Goal: Information Seeking & Learning: Check status

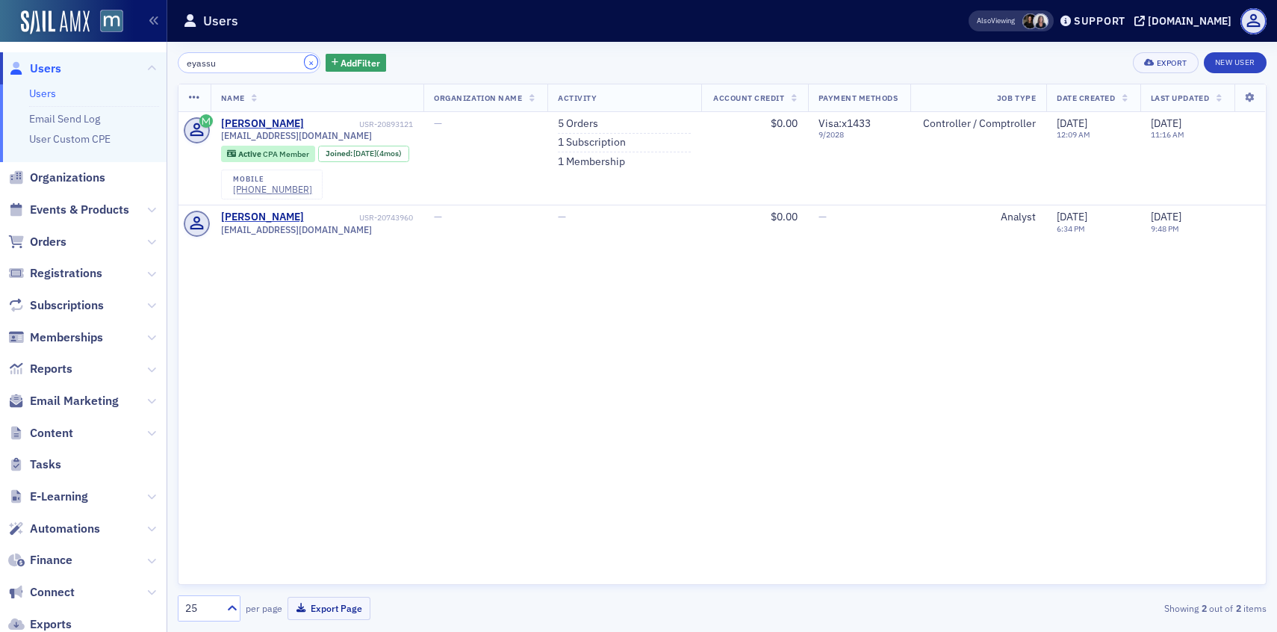
click at [305, 67] on button "×" at bounding box center [311, 61] width 13 height 13
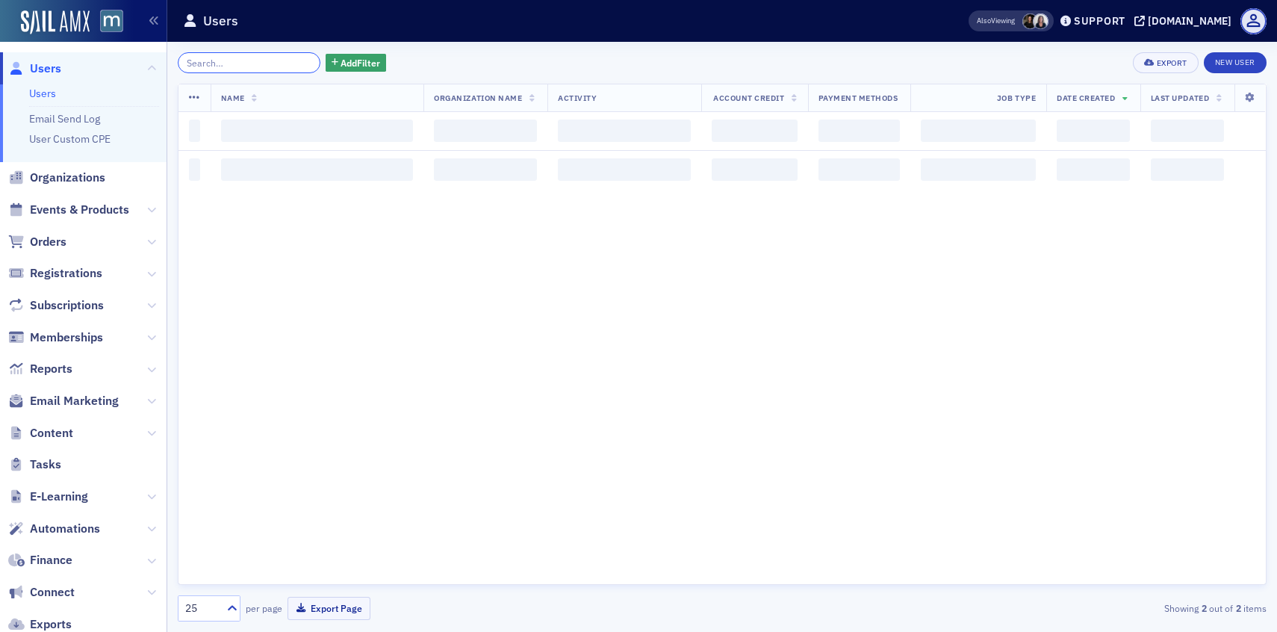
click at [273, 63] on input "search" at bounding box center [249, 62] width 143 height 21
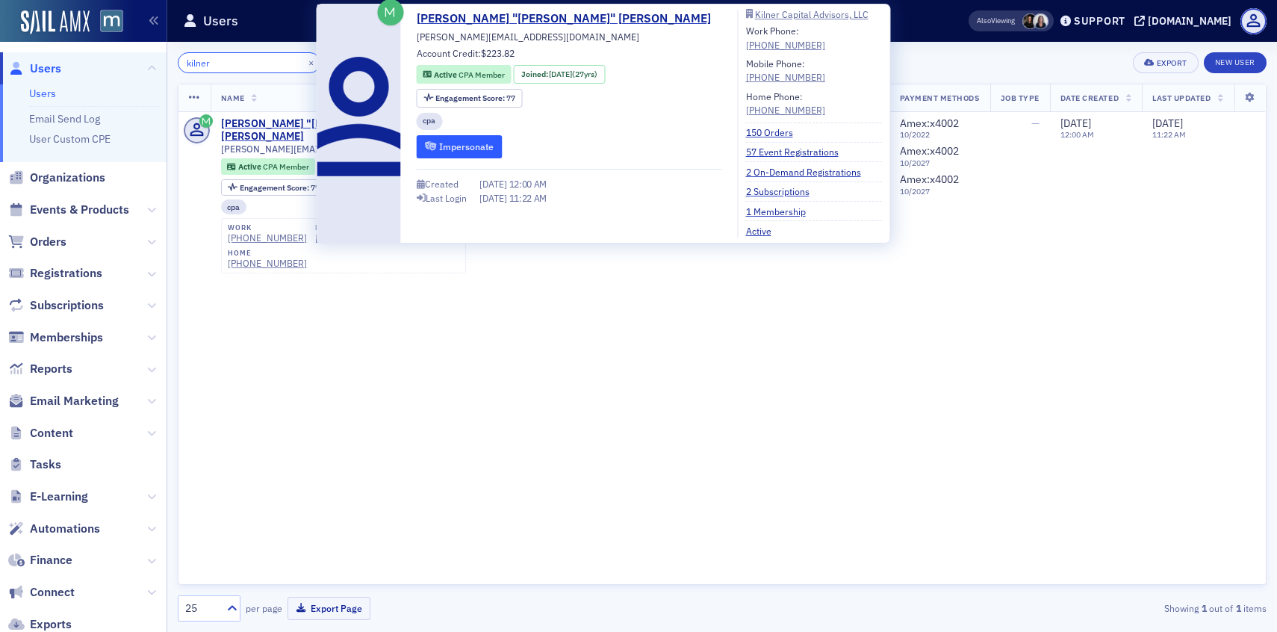
type input "kilner"
click at [449, 151] on button "Impersonate" at bounding box center [460, 146] width 86 height 23
click at [518, 386] on div "Name Organization Name Activity Account Credit Payment Methods Job Type Date Cr…" at bounding box center [722, 334] width 1089 height 501
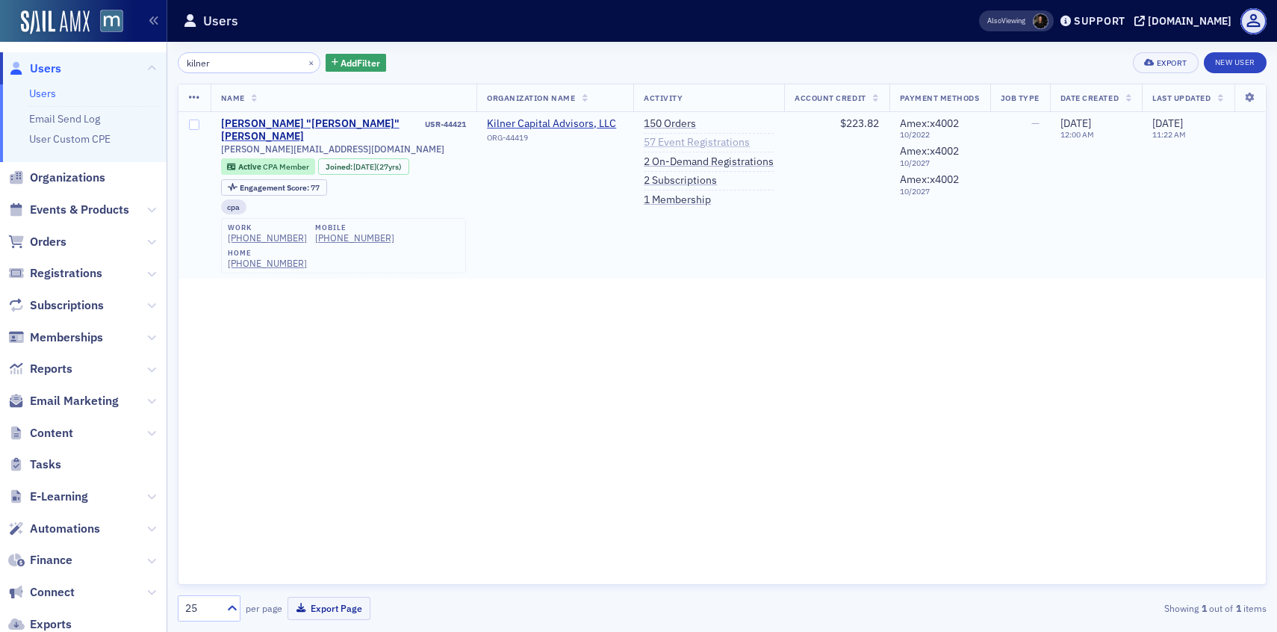
click at [699, 139] on link "57 Event Registrations" at bounding box center [697, 142] width 106 height 13
